Goal: Information Seeking & Learning: Check status

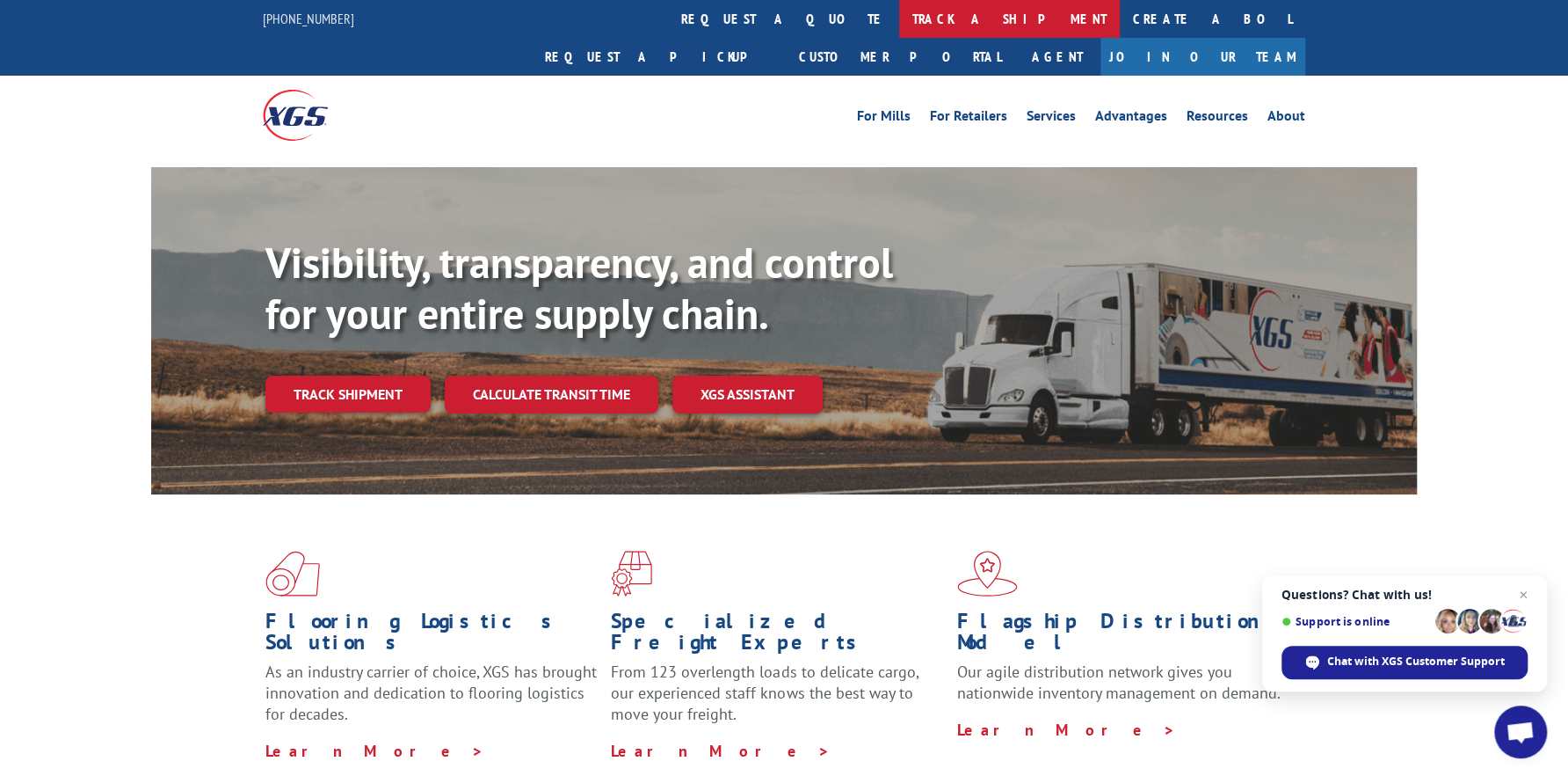
click at [899, 11] on link "track a shipment" at bounding box center [1009, 19] width 221 height 38
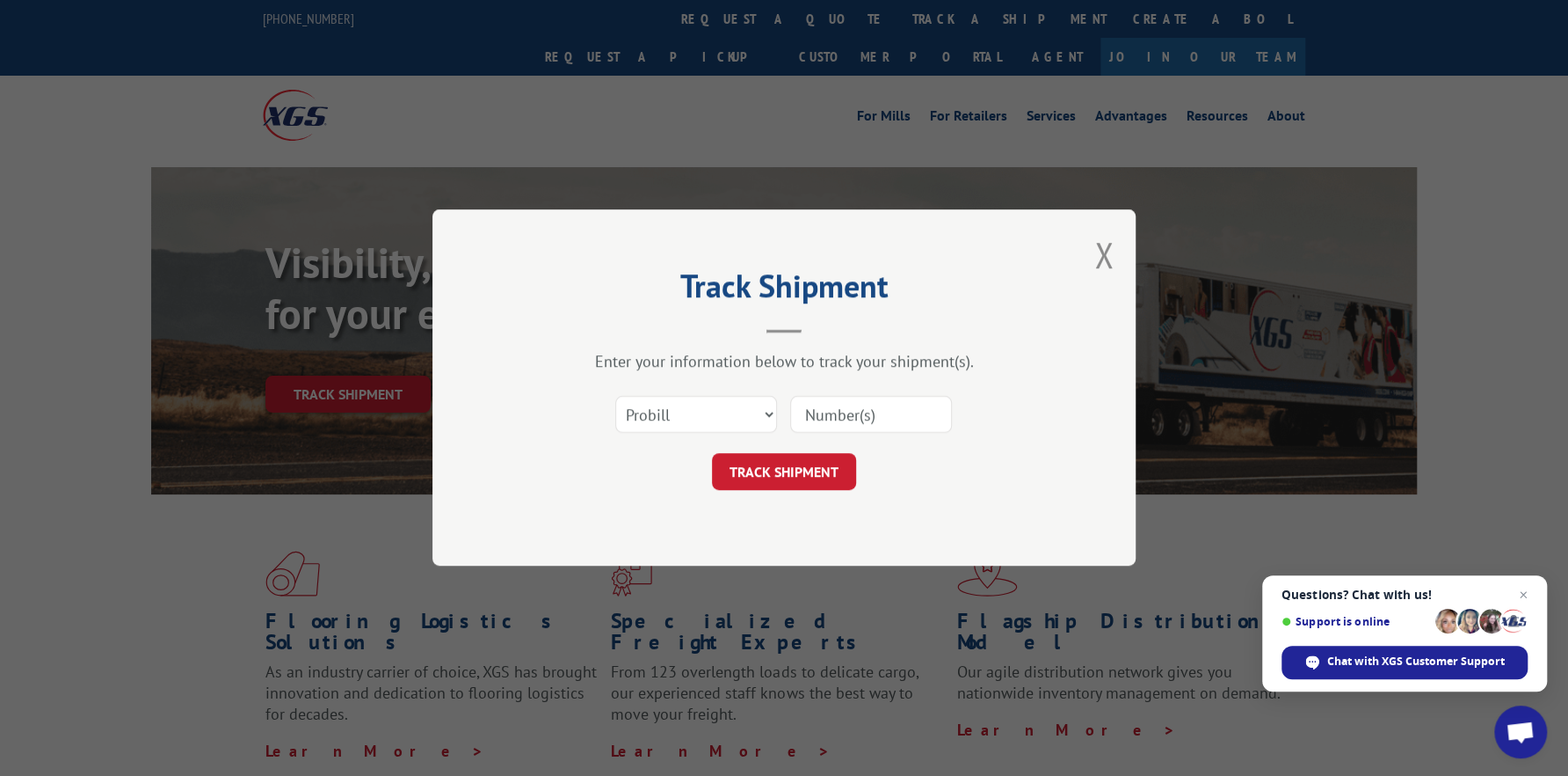
paste input "17474178"
type input "17474178"
click at [808, 475] on button "TRACK SHIPMENT" at bounding box center [784, 472] width 145 height 37
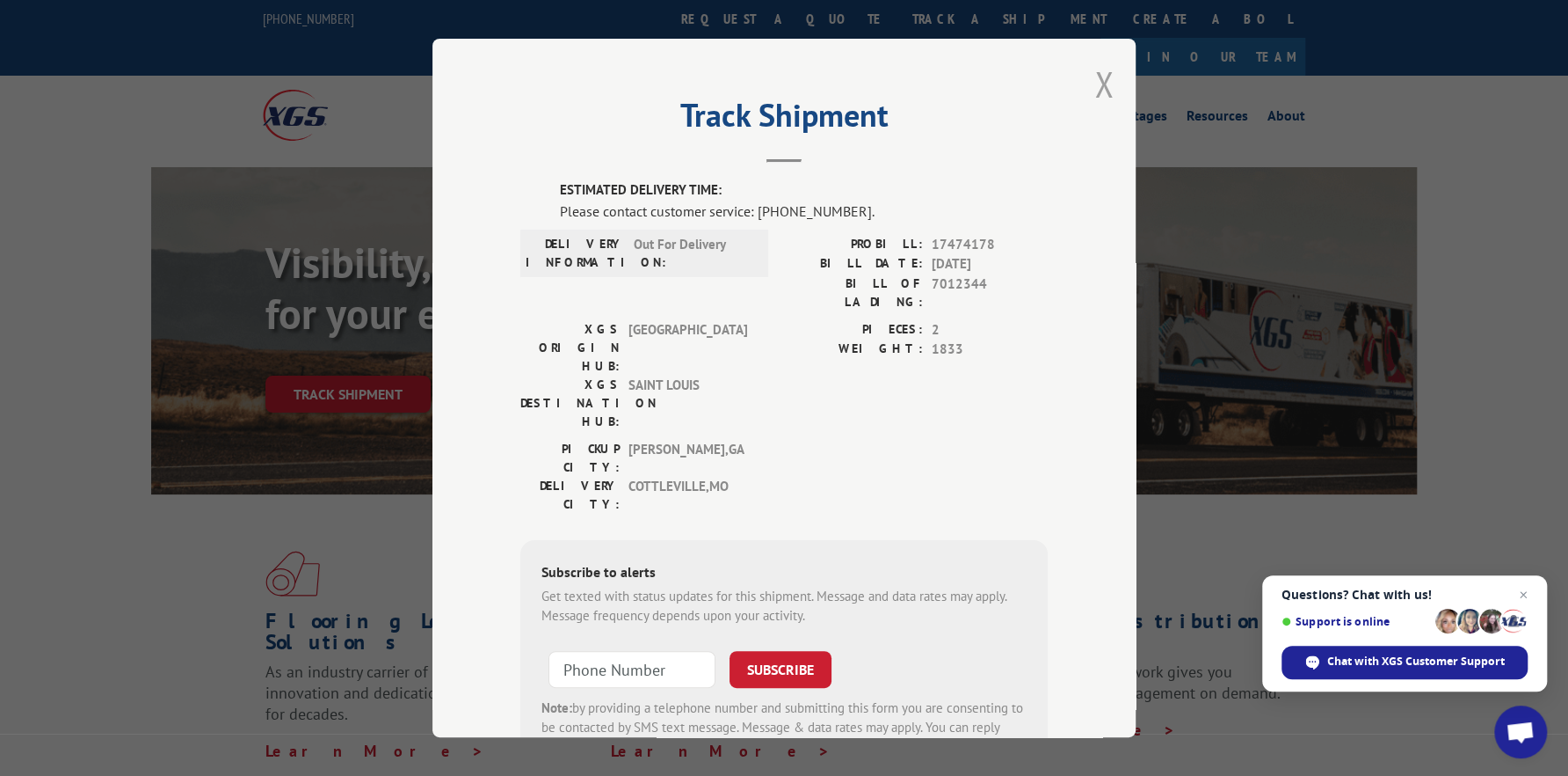
click at [1094, 88] on button "Close modal" at bounding box center [1104, 83] width 19 height 46
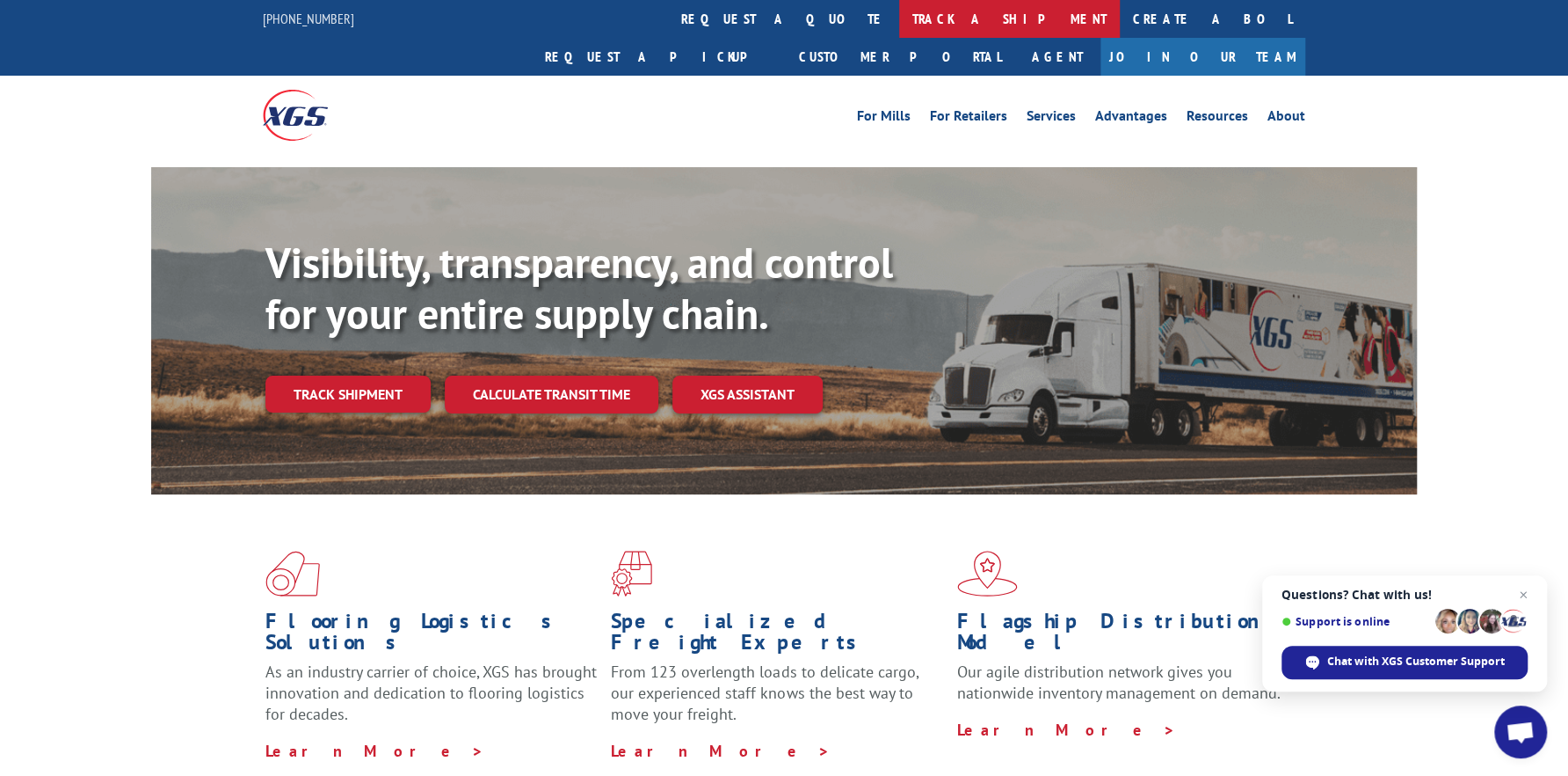
click at [899, 13] on link "track a shipment" at bounding box center [1009, 19] width 221 height 38
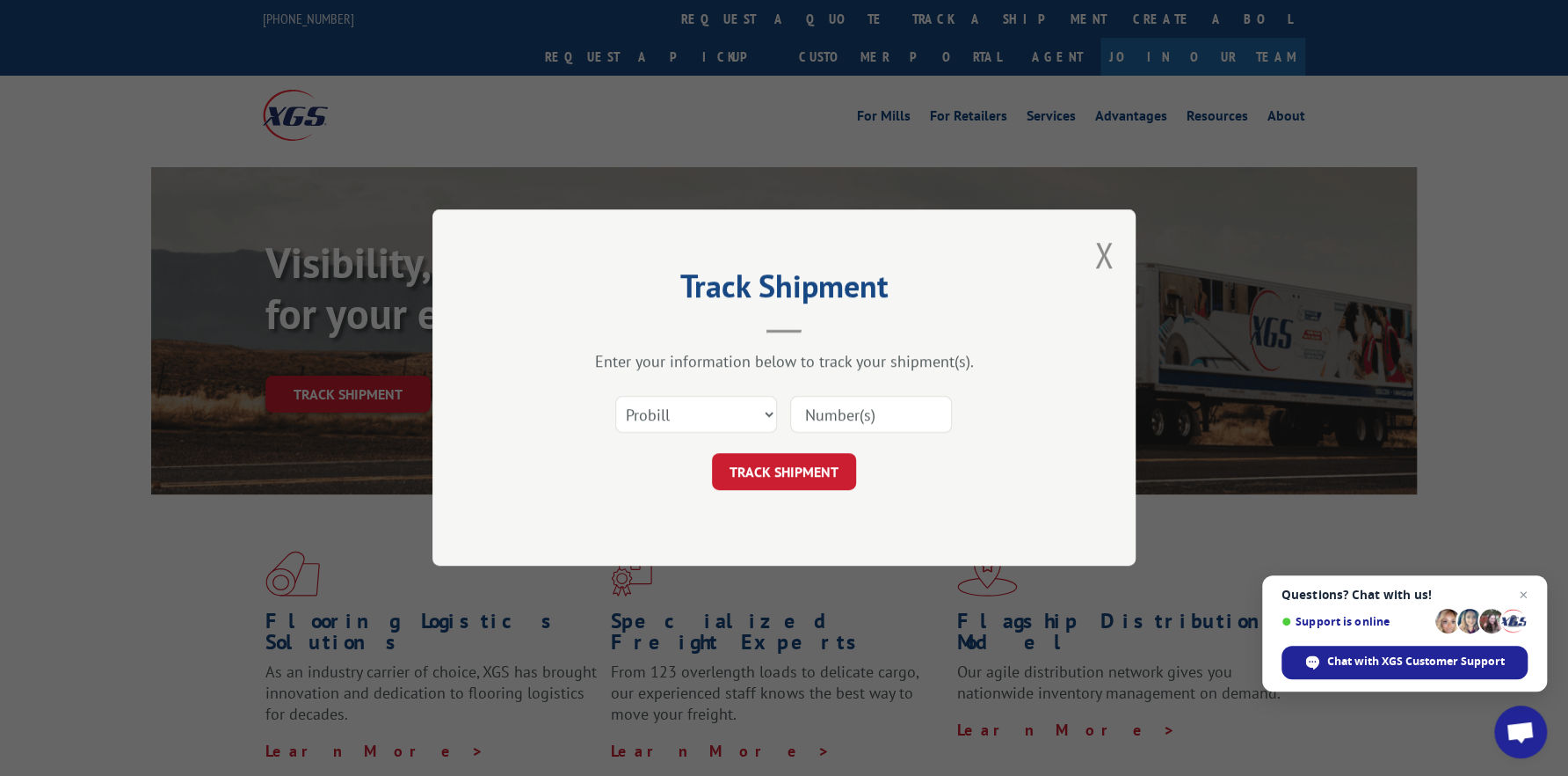
paste input "17477538"
type input "17477538"
click at [789, 471] on button "TRACK SHIPMENT" at bounding box center [784, 472] width 145 height 37
